Goal: Task Accomplishment & Management: Manage account settings

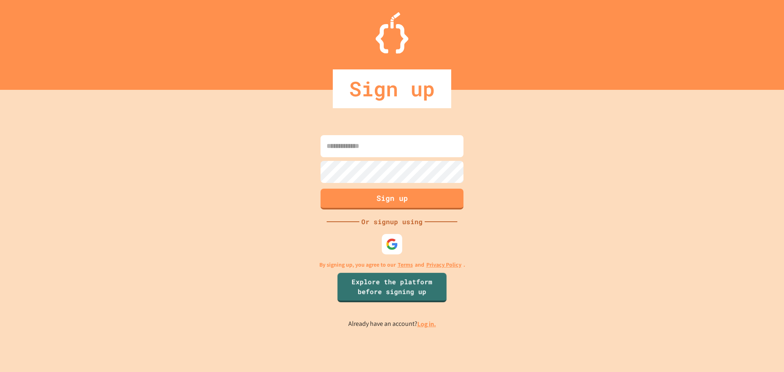
click at [425, 328] on p "Already have an account? Log in." at bounding box center [392, 324] width 88 height 10
click at [424, 325] on link "Log in." at bounding box center [426, 324] width 19 height 9
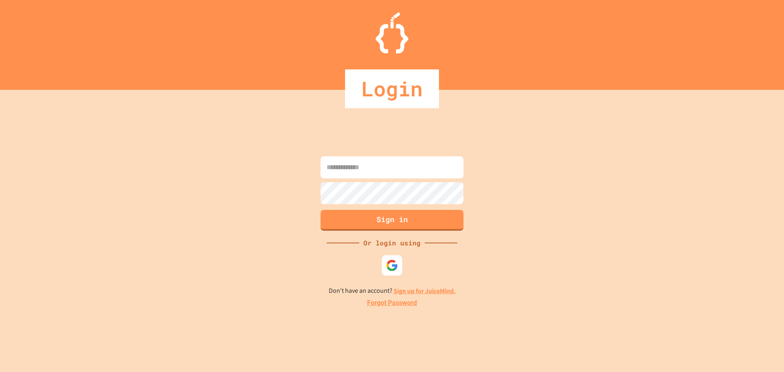
click at [381, 176] on input at bounding box center [391, 167] width 143 height 22
type input "******"
